Goal: Navigation & Orientation: Find specific page/section

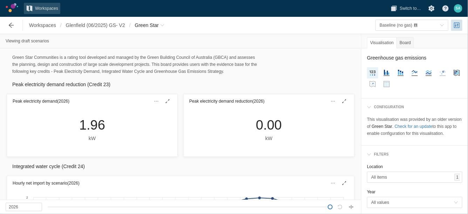
scroll to position [500, 0]
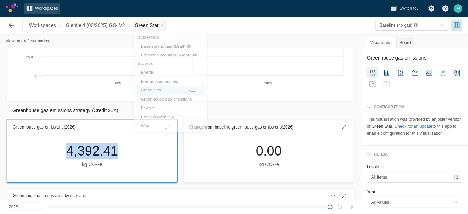
click at [163, 25] on span "Breadcrumb" at bounding box center [162, 25] width 4 height 4
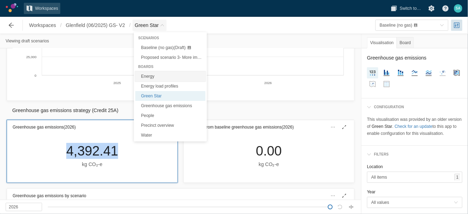
click at [151, 77] on link "Energy" at bounding box center [170, 77] width 70 height 10
